Goal: Task Accomplishment & Management: Use online tool/utility

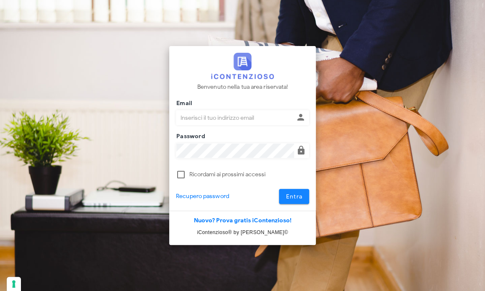
type input "avvocatobrunomaviglia@gmail.com"
click at [288, 194] on span "Entra" at bounding box center [294, 196] width 17 height 7
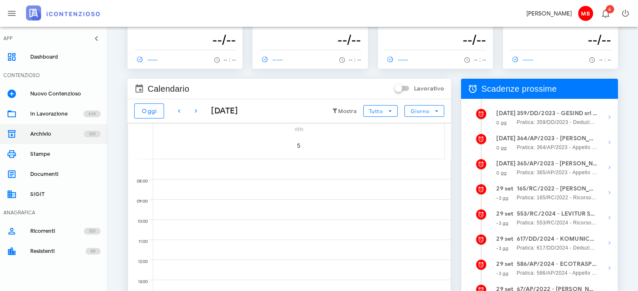
scroll to position [42, 0]
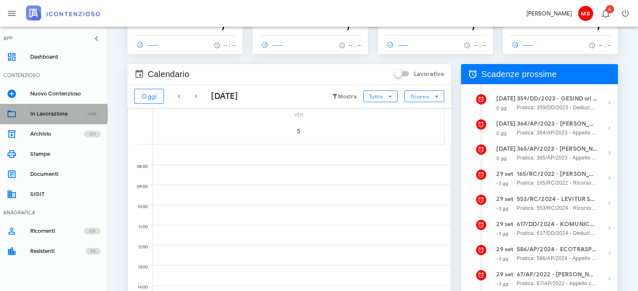
click at [48, 112] on div "In Lavorazione" at bounding box center [56, 114] width 53 height 7
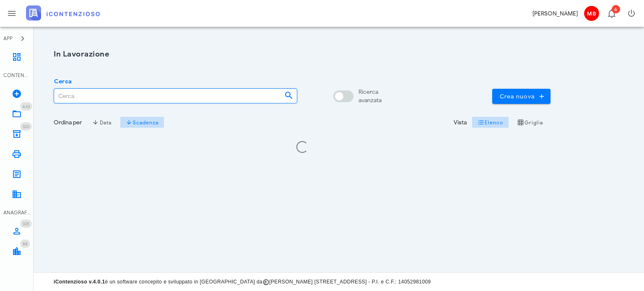
click at [138, 97] on input "Cerca" at bounding box center [165, 96] width 223 height 14
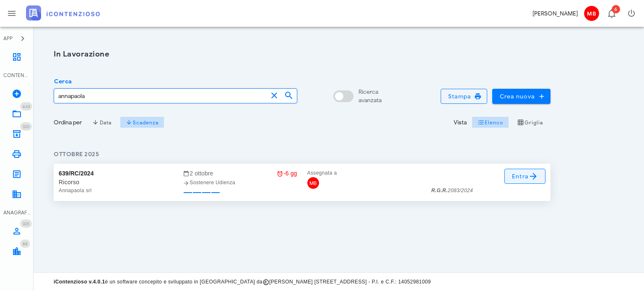
type input "annapaola"
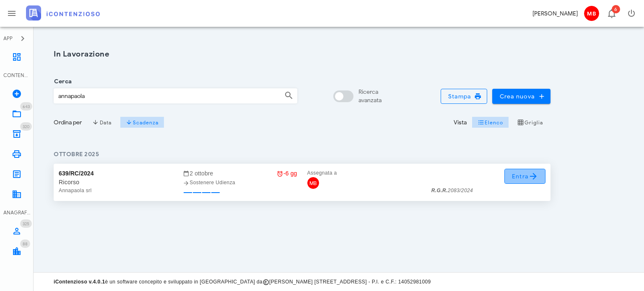
click at [527, 174] on span "Entra" at bounding box center [524, 176] width 27 height 10
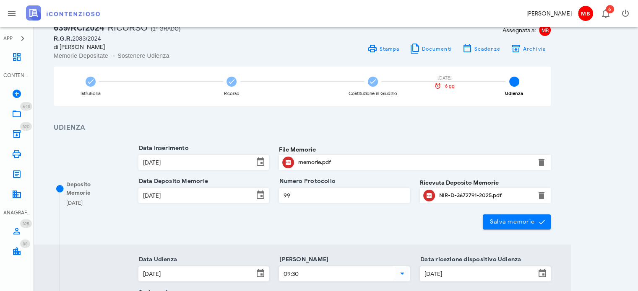
scroll to position [42, 0]
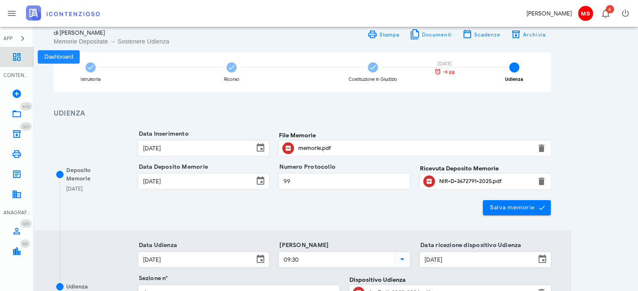
click at [17, 59] on icon at bounding box center [17, 57] width 10 height 10
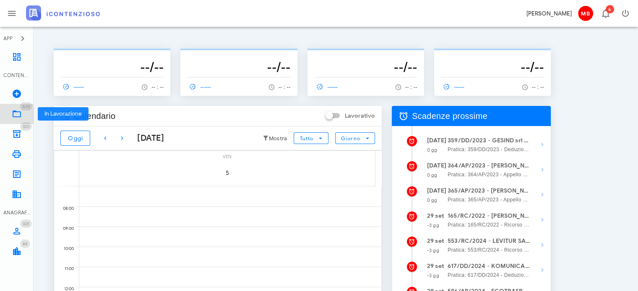
click at [18, 114] on icon at bounding box center [17, 114] width 10 height 10
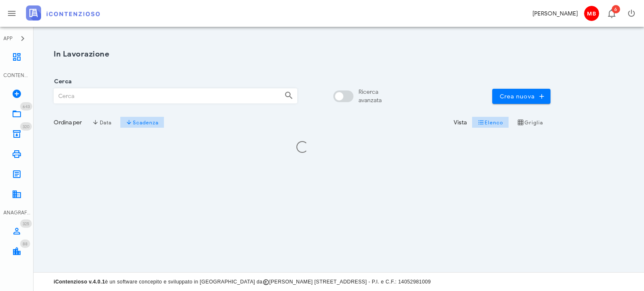
click at [104, 96] on input "Cerca" at bounding box center [165, 96] width 223 height 14
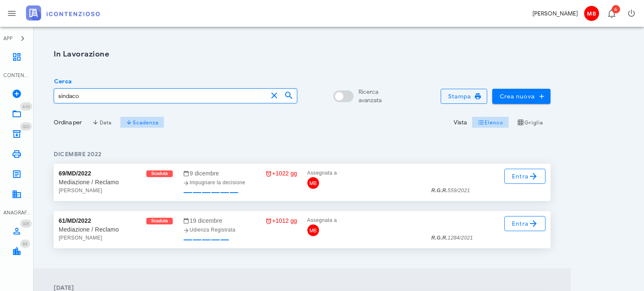
type input "sindaco"
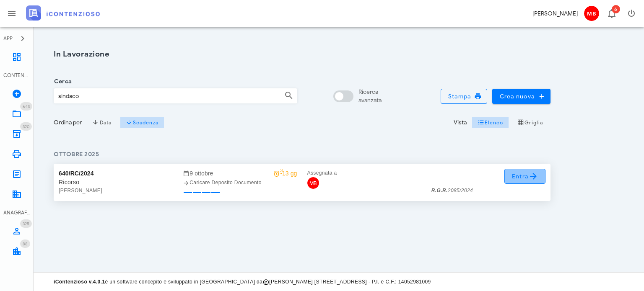
click at [519, 176] on span "Entra" at bounding box center [524, 176] width 27 height 10
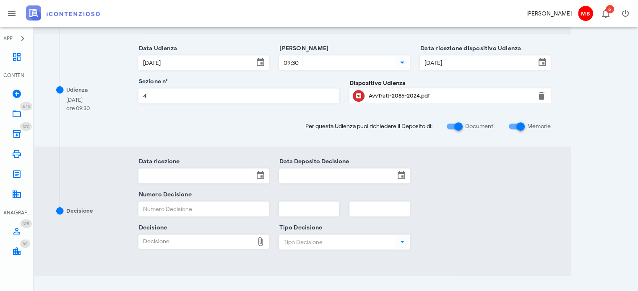
scroll to position [335, 0]
